Goal: Navigation & Orientation: Find specific page/section

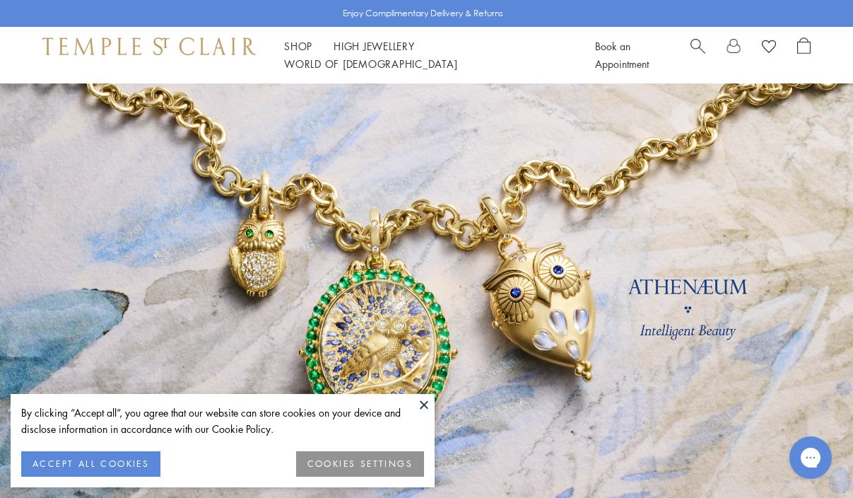
click at [145, 461] on button "ACCEPT ALL COOKIES" at bounding box center [90, 463] width 139 height 25
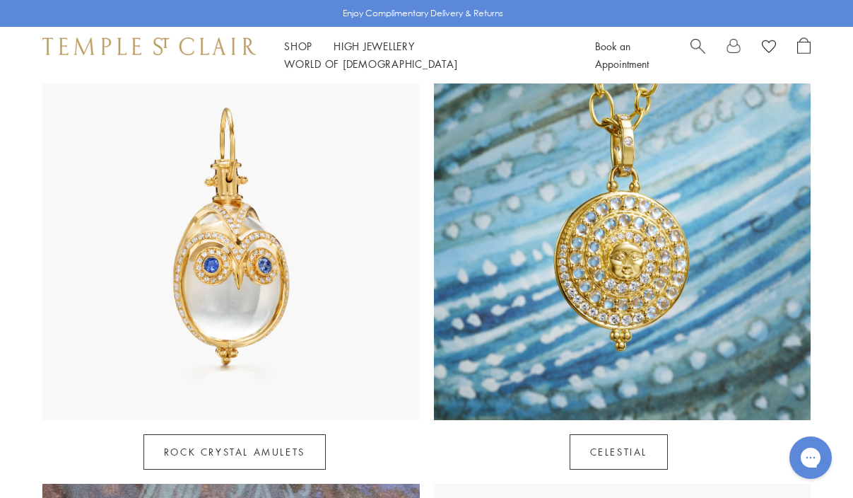
scroll to position [709, 0]
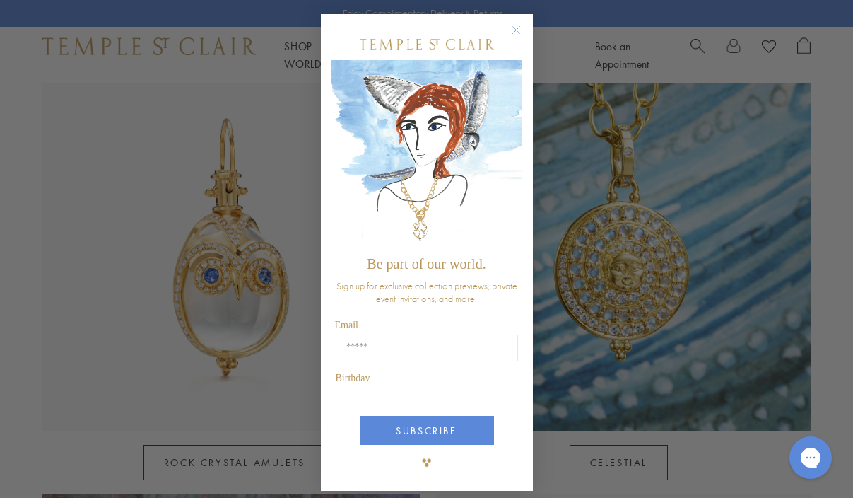
click at [267, 430] on div "Close dialog Be part of our world. Sign up for exclusive collection previews, p…" at bounding box center [426, 249] width 853 height 498
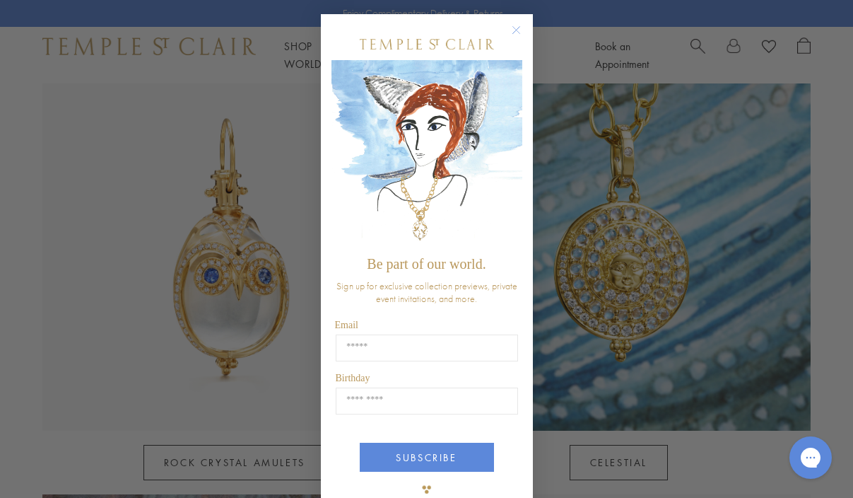
click at [517, 29] on icon "Close dialog" at bounding box center [516, 30] width 7 height 7
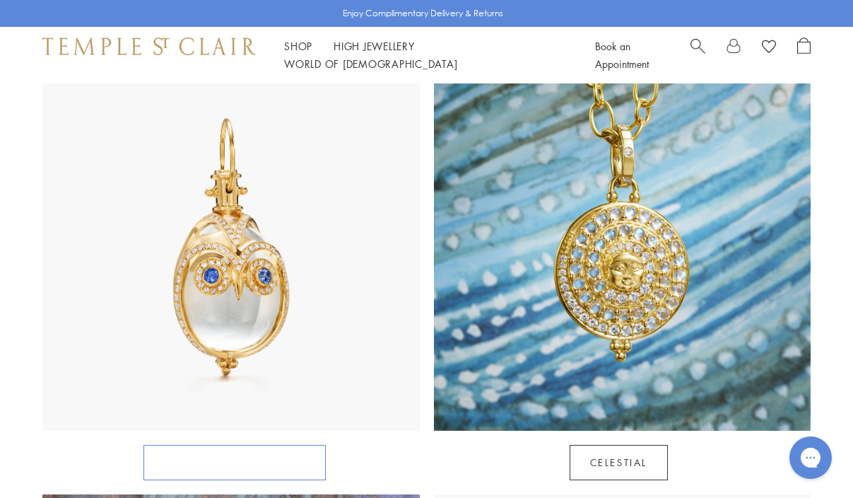
click at [242, 445] on link "Rock Crystal Amulets" at bounding box center [235, 462] width 182 height 35
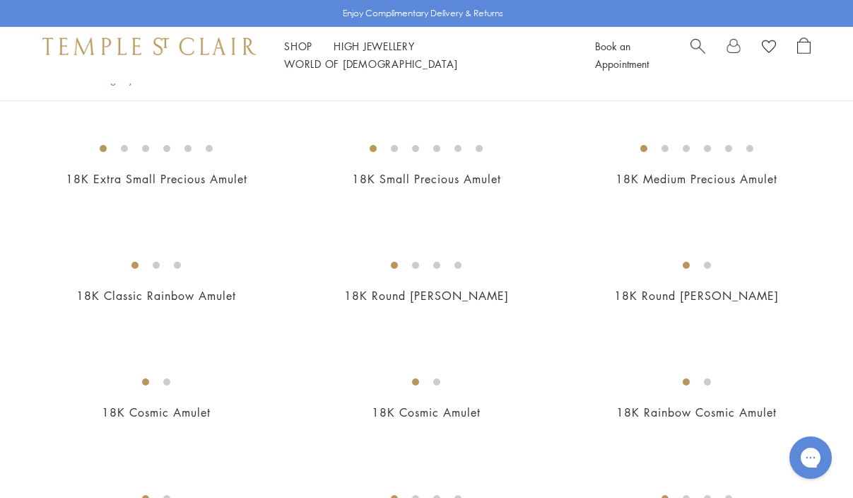
scroll to position [1319, 0]
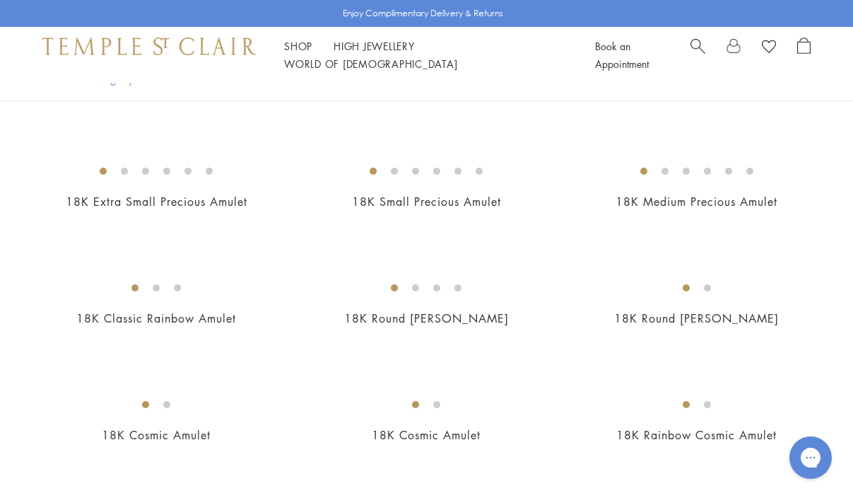
click at [0, 0] on img at bounding box center [0, 0] width 0 height 0
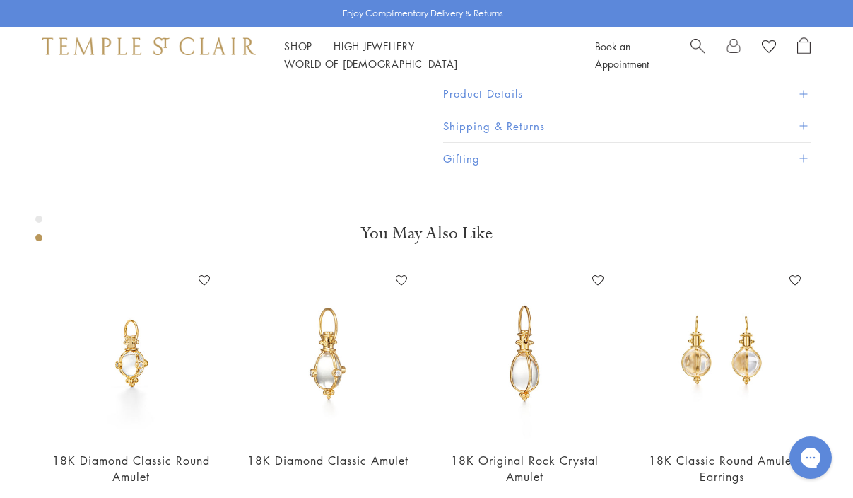
scroll to position [388, 0]
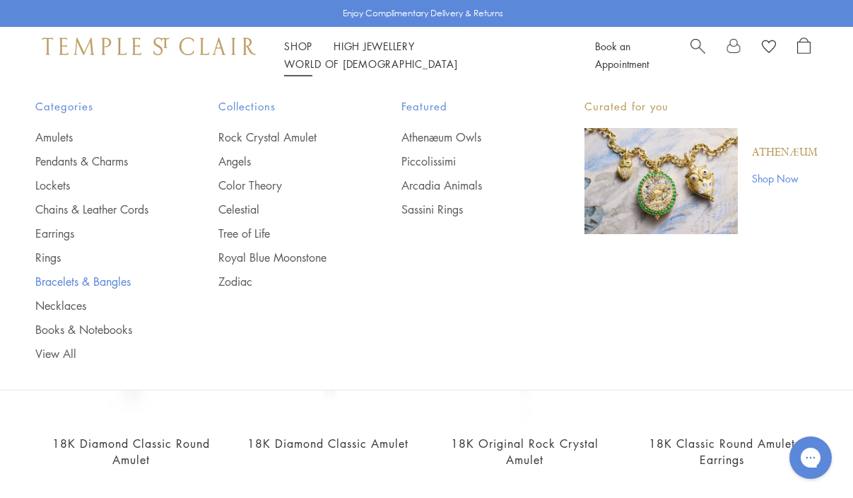
click at [117, 283] on link "Bracelets & Bangles" at bounding box center [98, 282] width 127 height 16
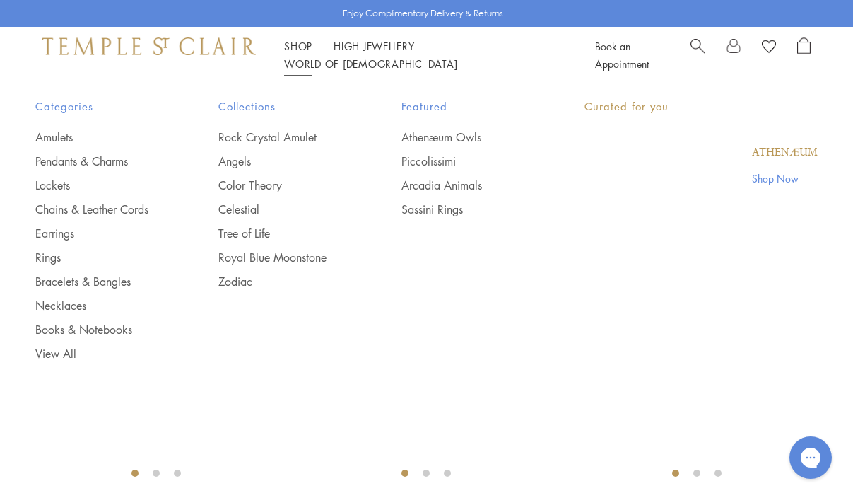
scroll to position [282, 0]
